Goal: Obtain resource: Download file/media

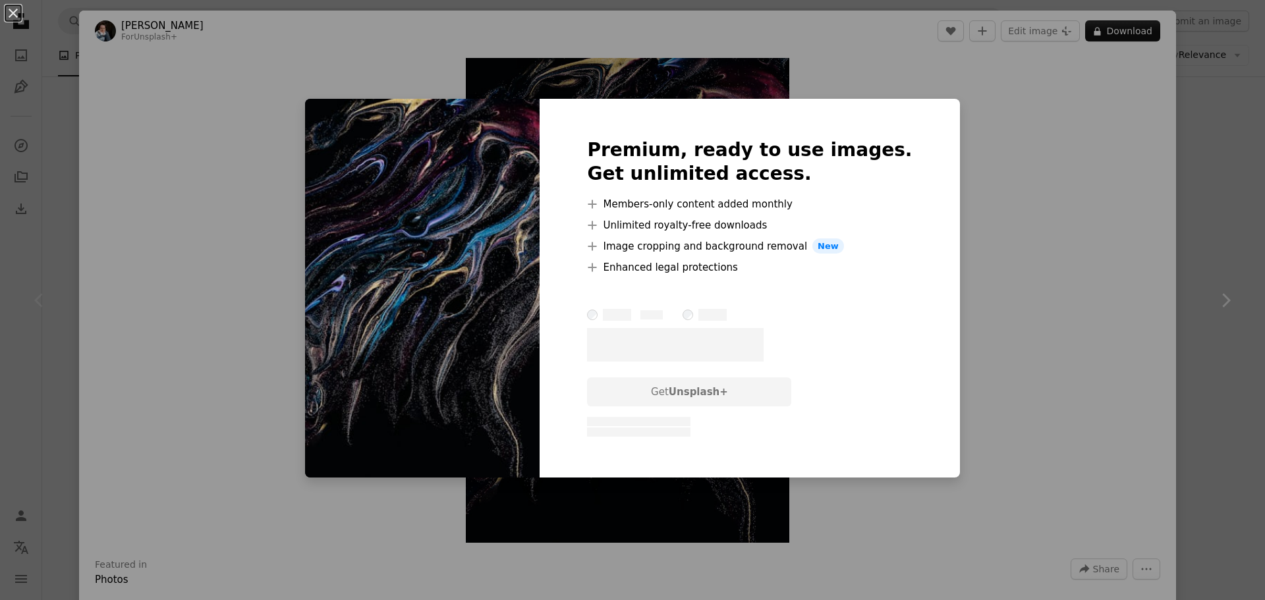
scroll to position [88, 0]
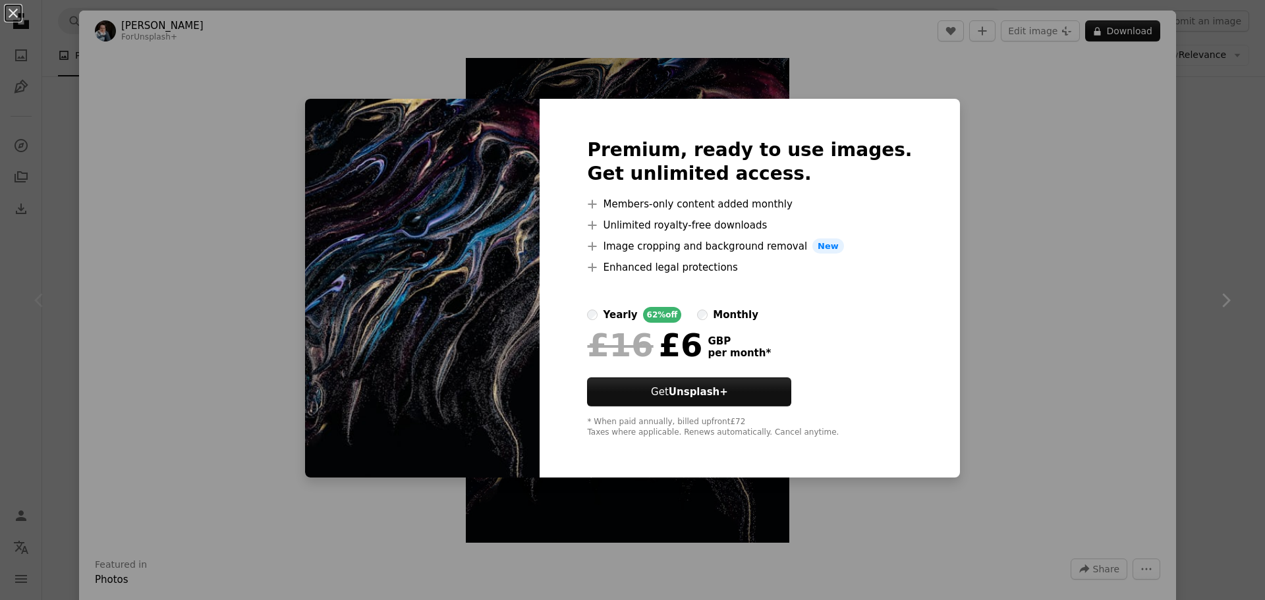
click at [969, 109] on div "An X shape Premium, ready to use images. Get unlimited access. A plus sign Memb…" at bounding box center [632, 300] width 1265 height 600
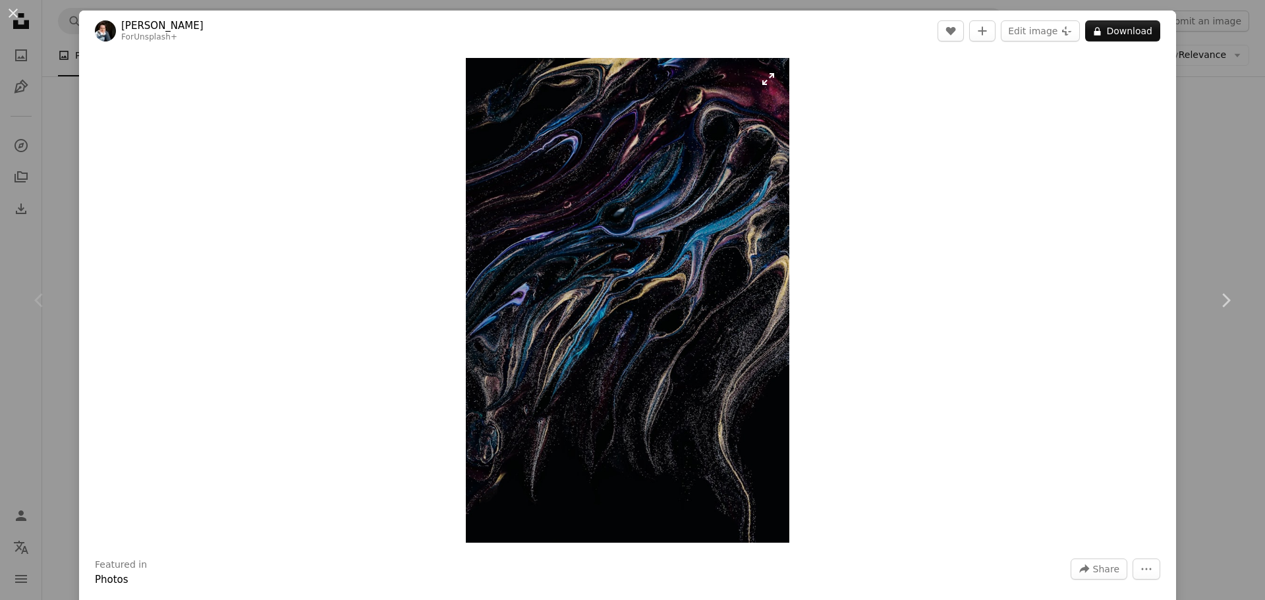
drag, startPoint x: 648, startPoint y: 186, endPoint x: 764, endPoint y: 78, distance: 159.0
click at [764, 78] on img "Zoom in on this image" at bounding box center [628, 300] width 324 height 485
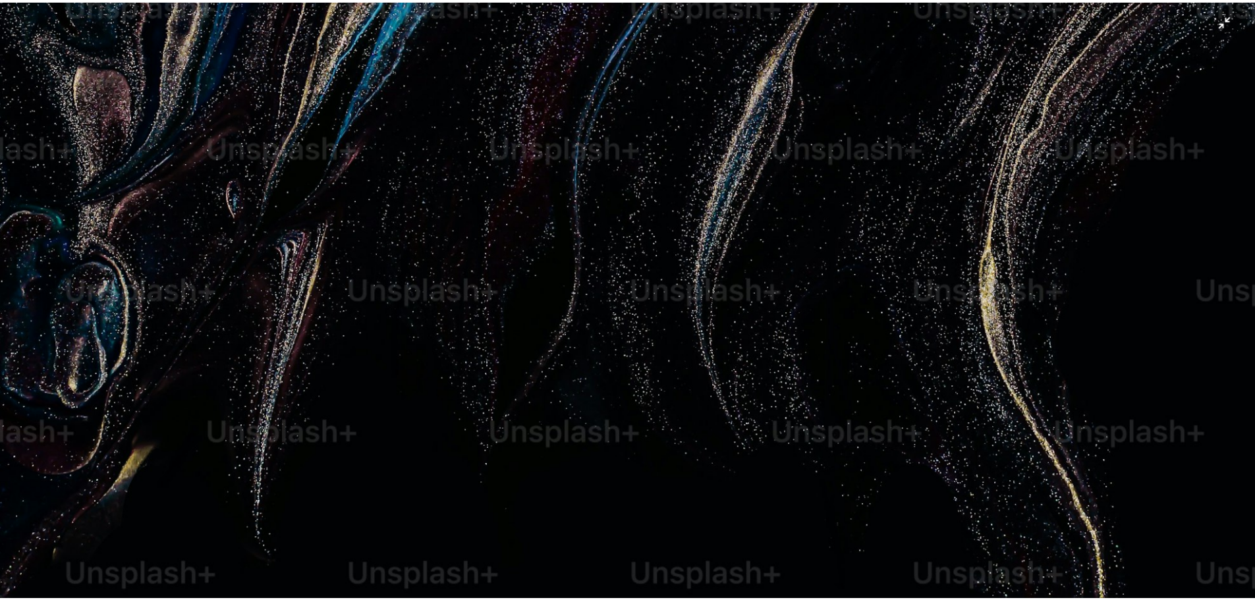
scroll to position [1268, 0]
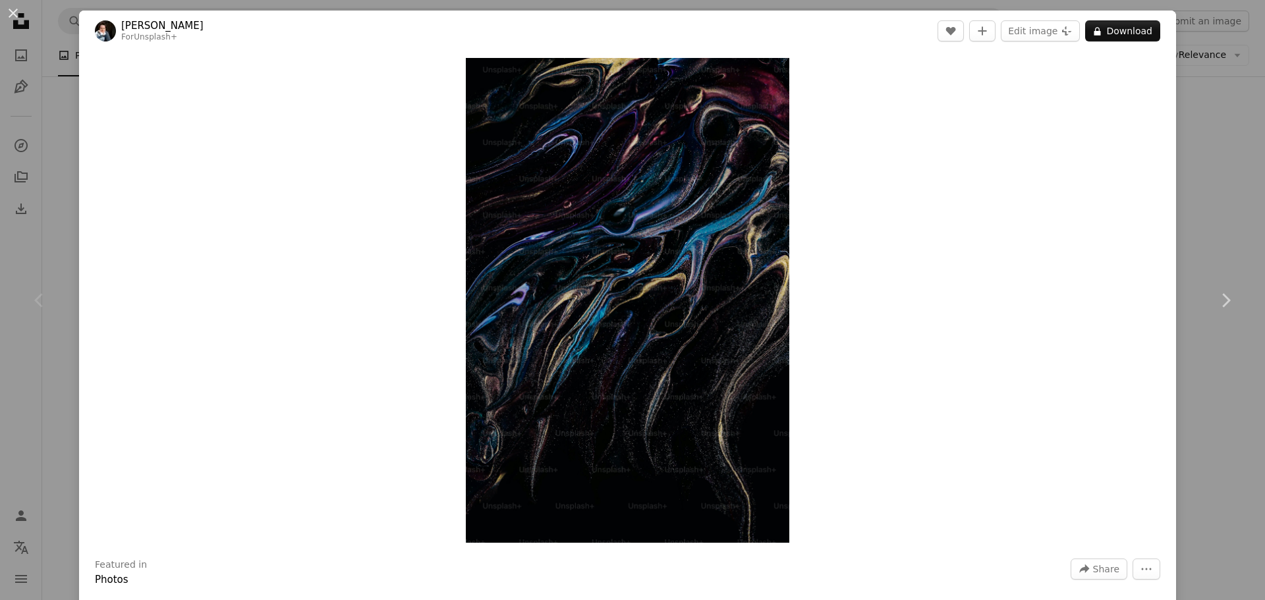
click at [56, 138] on div "An X shape Chevron left Chevron right [PERSON_NAME] For Unsplash+ A heart A plu…" at bounding box center [632, 300] width 1265 height 600
